Goal: Information Seeking & Learning: Find specific fact

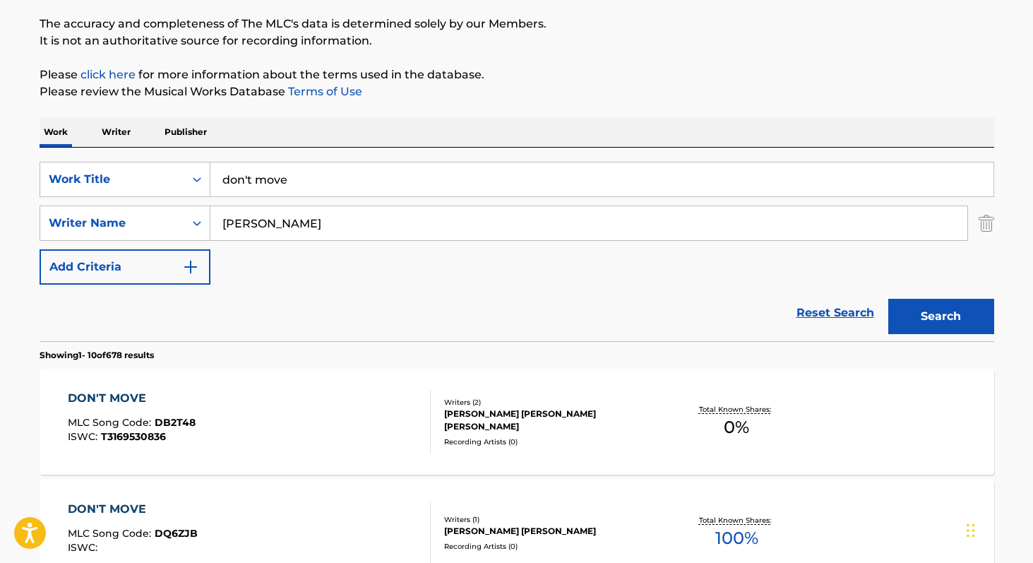
scroll to position [151, 0]
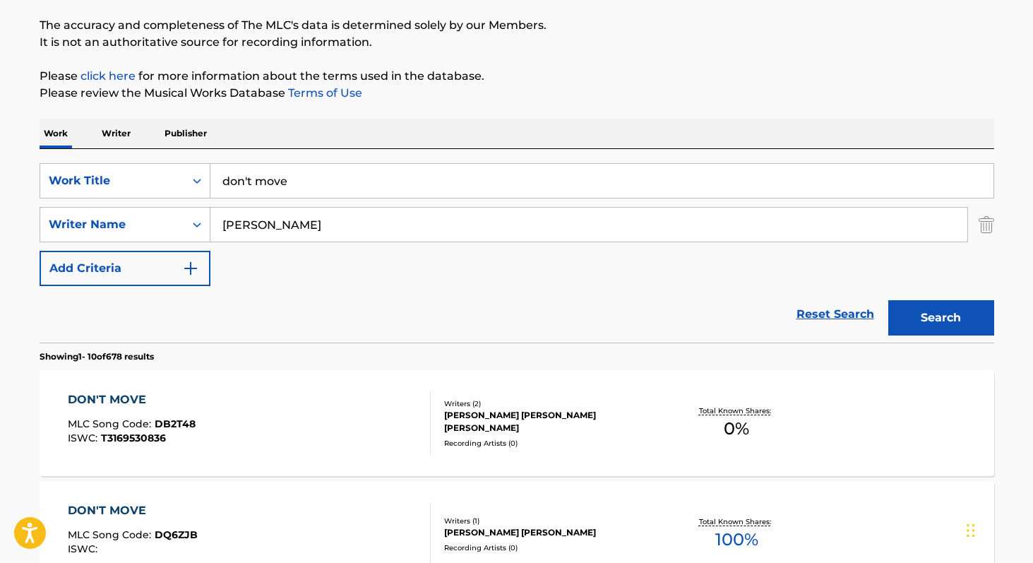
click at [254, 227] on input "[PERSON_NAME]" at bounding box center [588, 225] width 757 height 34
click at [255, 179] on input "don't move" at bounding box center [601, 181] width 783 height 34
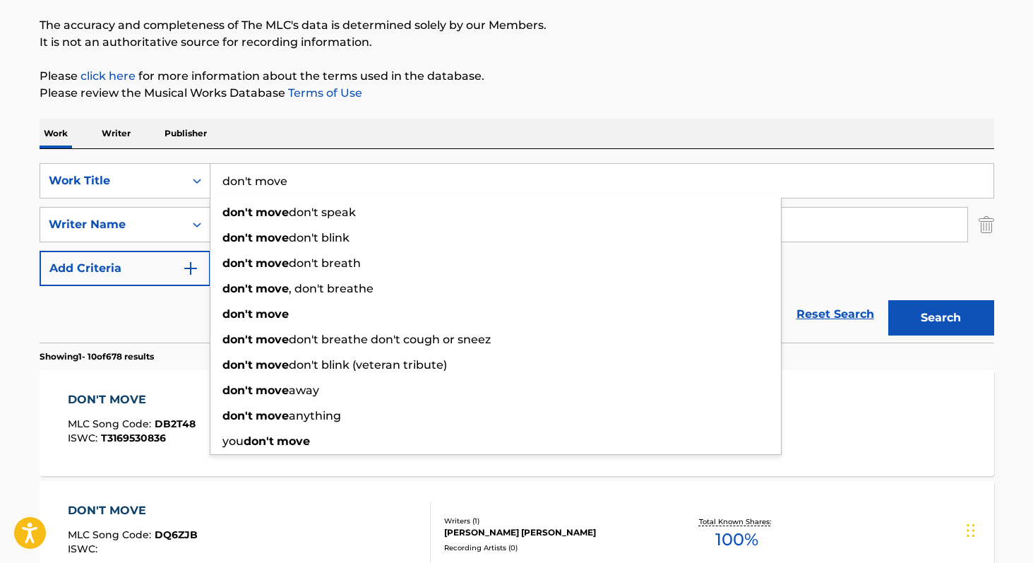
type input "don't"
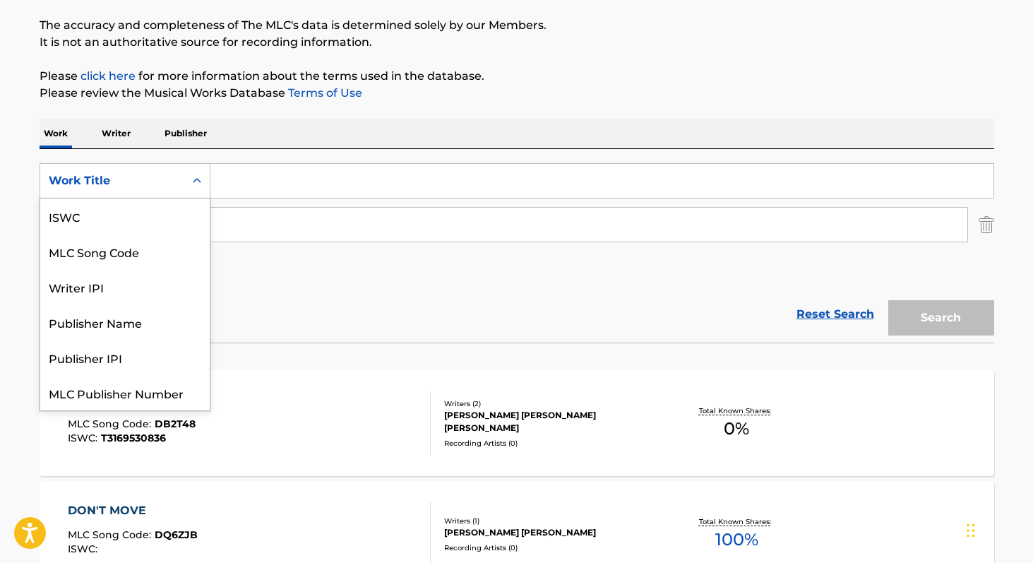
click at [195, 180] on icon "Search Form" at bounding box center [197, 180] width 8 height 5
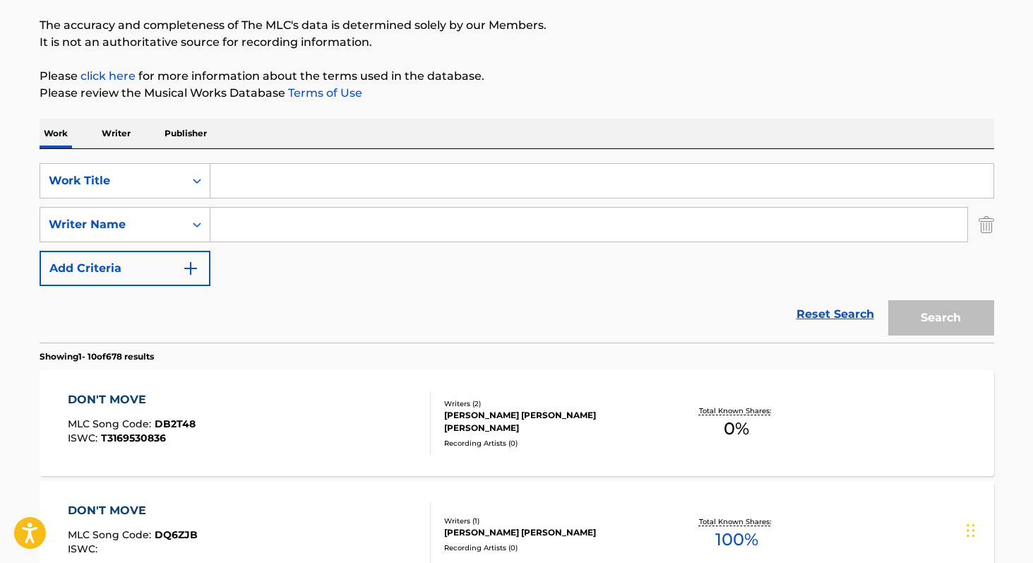
click at [195, 180] on icon "Search Form" at bounding box center [197, 181] width 8 height 5
click at [118, 129] on p "Writer" at bounding box center [115, 134] width 37 height 30
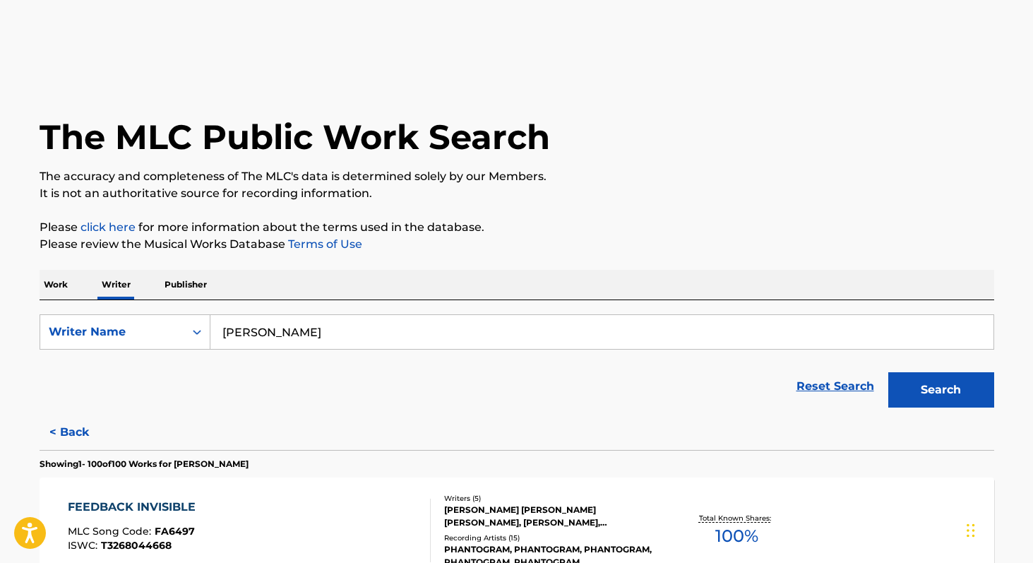
click at [282, 333] on input "[PERSON_NAME]" at bounding box center [601, 332] width 783 height 34
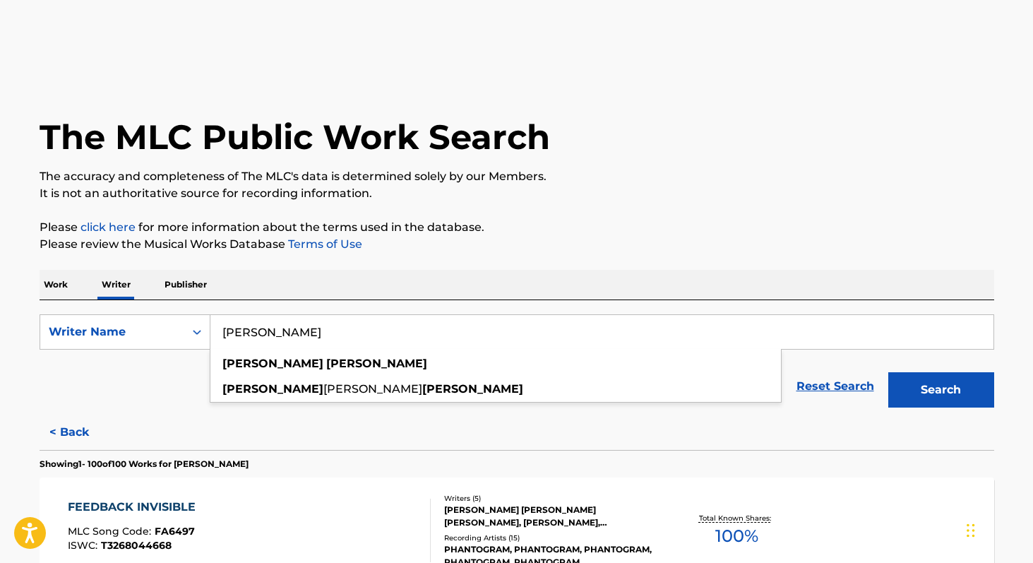
type input "[PERSON_NAME]"
click at [889, 372] on button "Search" at bounding box center [942, 389] width 106 height 35
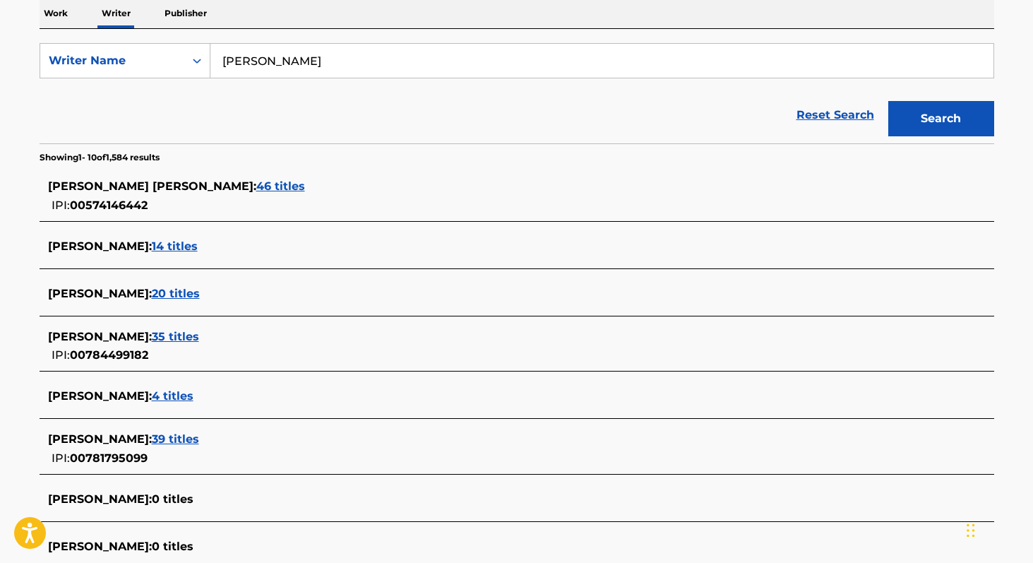
scroll to position [289, 0]
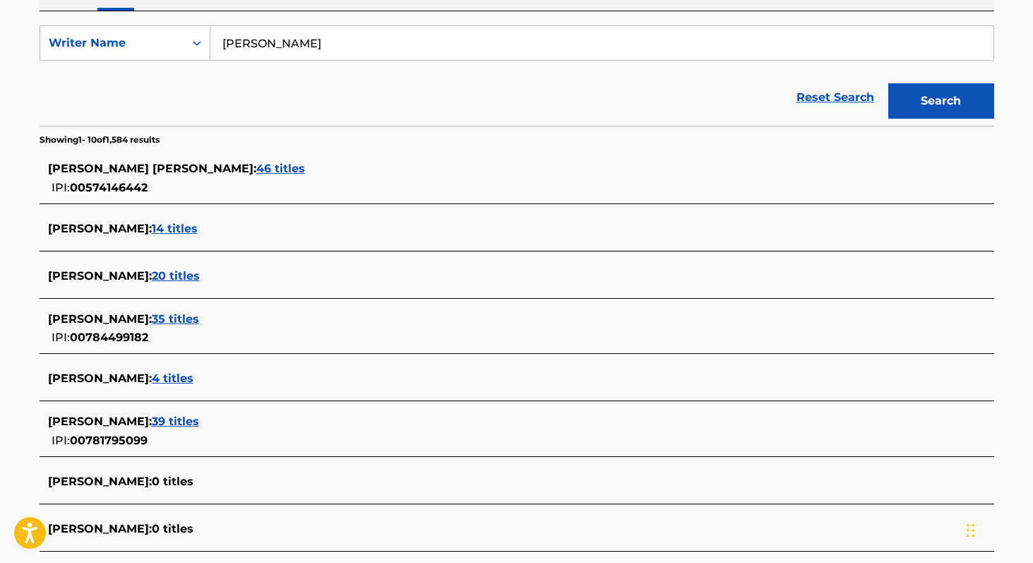
click at [256, 169] on span "46 titles" at bounding box center [280, 168] width 49 height 13
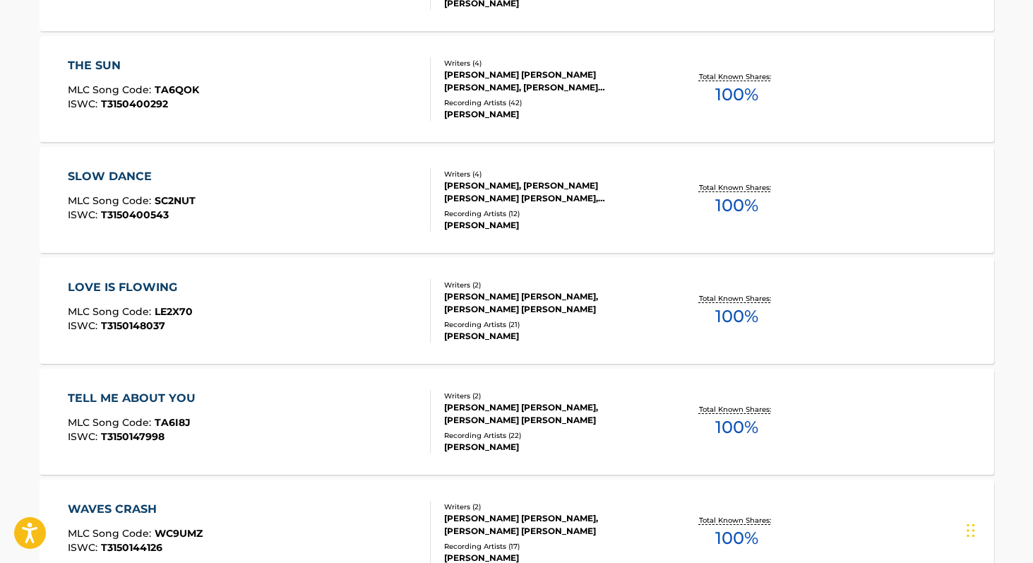
scroll to position [1166, 0]
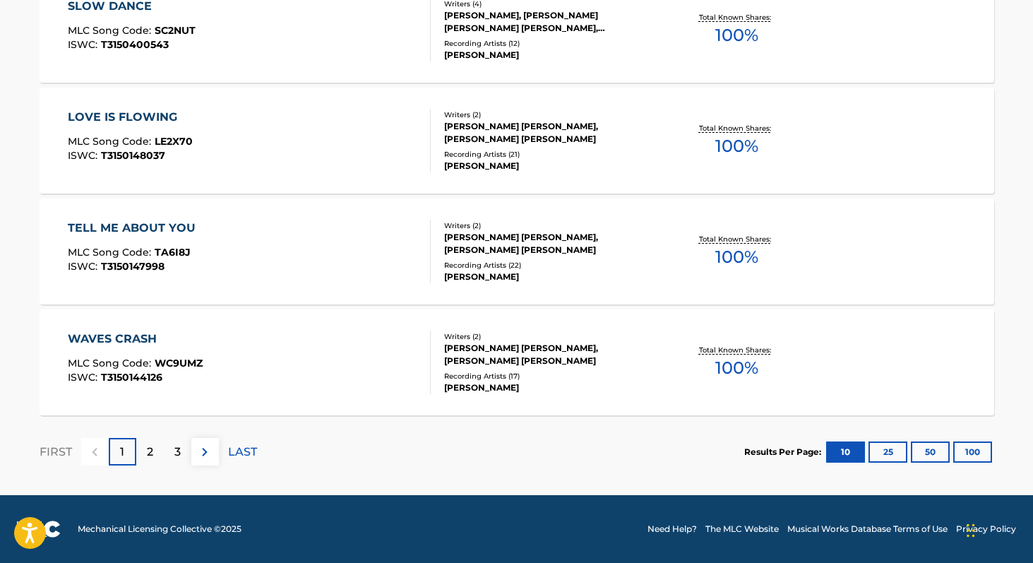
click at [976, 441] on button "100" at bounding box center [973, 451] width 39 height 21
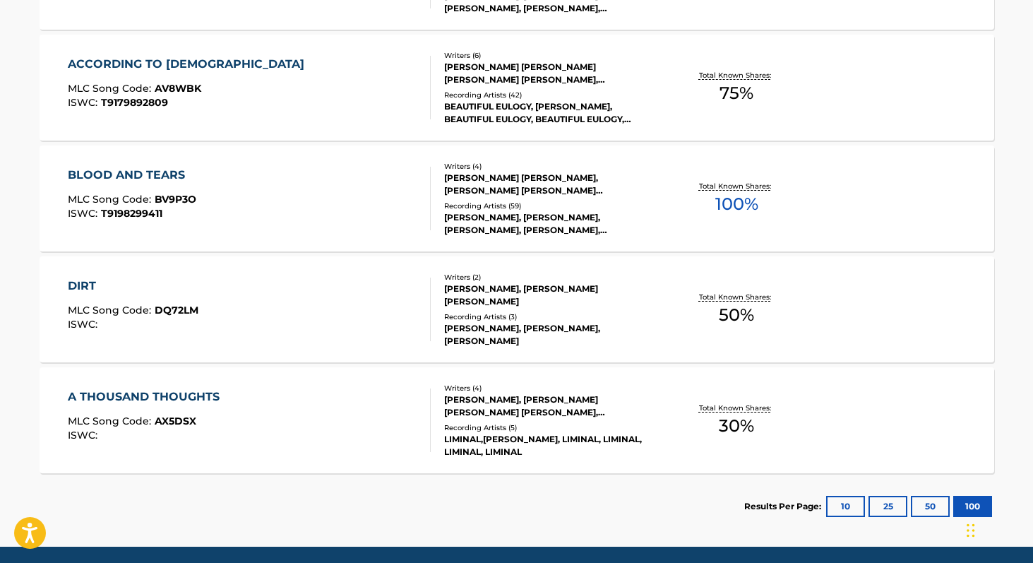
scroll to position [5152, 0]
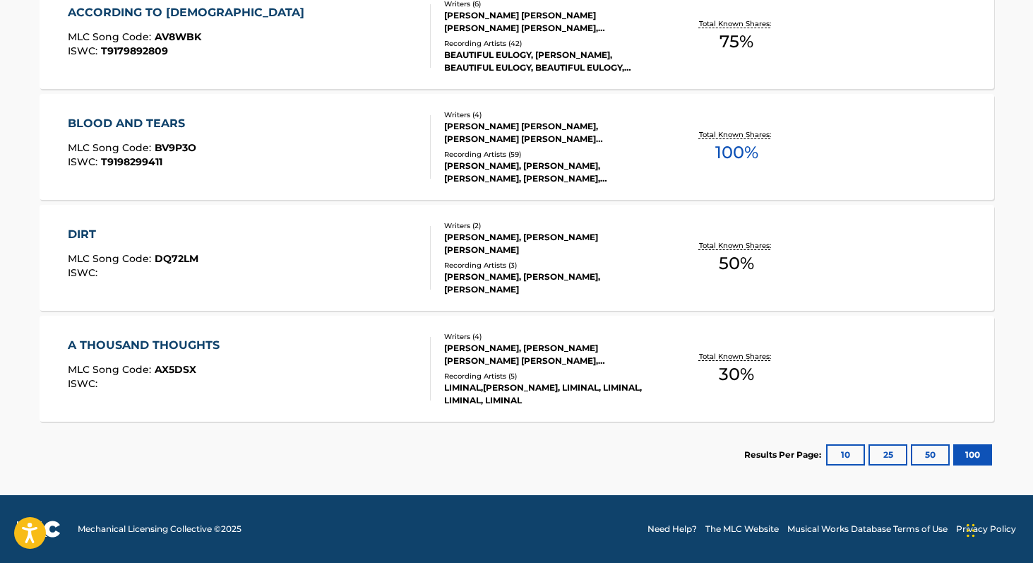
click at [356, 362] on div "A THOUSAND THOUGHTS MLC Song Code : AX5DSX ISWC :" at bounding box center [249, 369] width 363 height 64
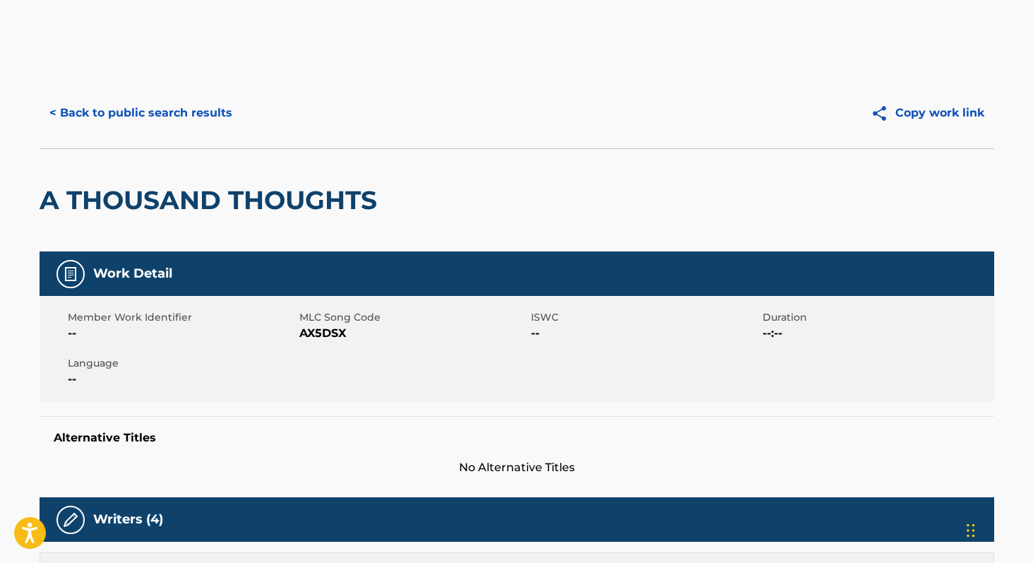
click at [193, 104] on button "< Back to public search results" at bounding box center [141, 112] width 203 height 35
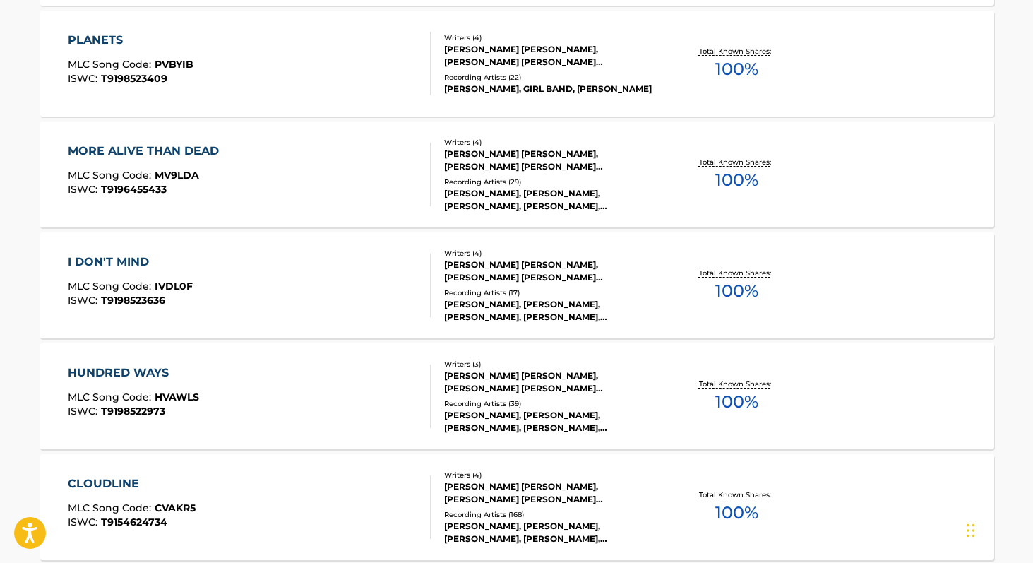
scroll to position [5152, 0]
